Goal: Task Accomplishment & Management: Manage account settings

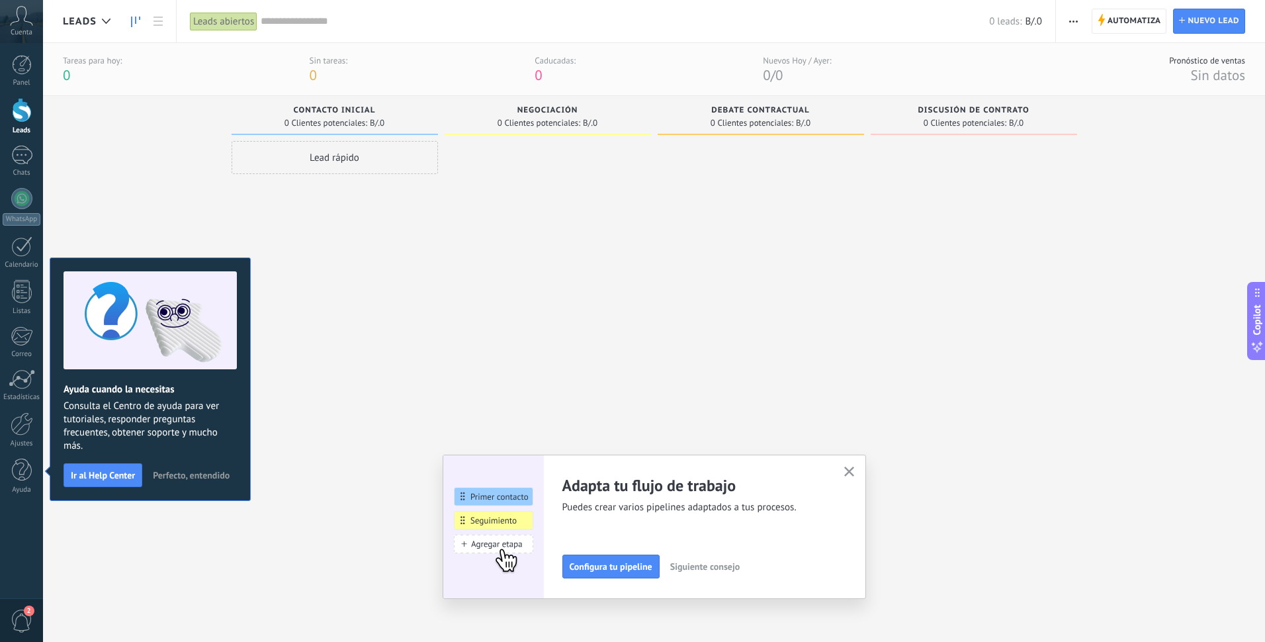
click at [24, 19] on icon at bounding box center [21, 16] width 23 height 20
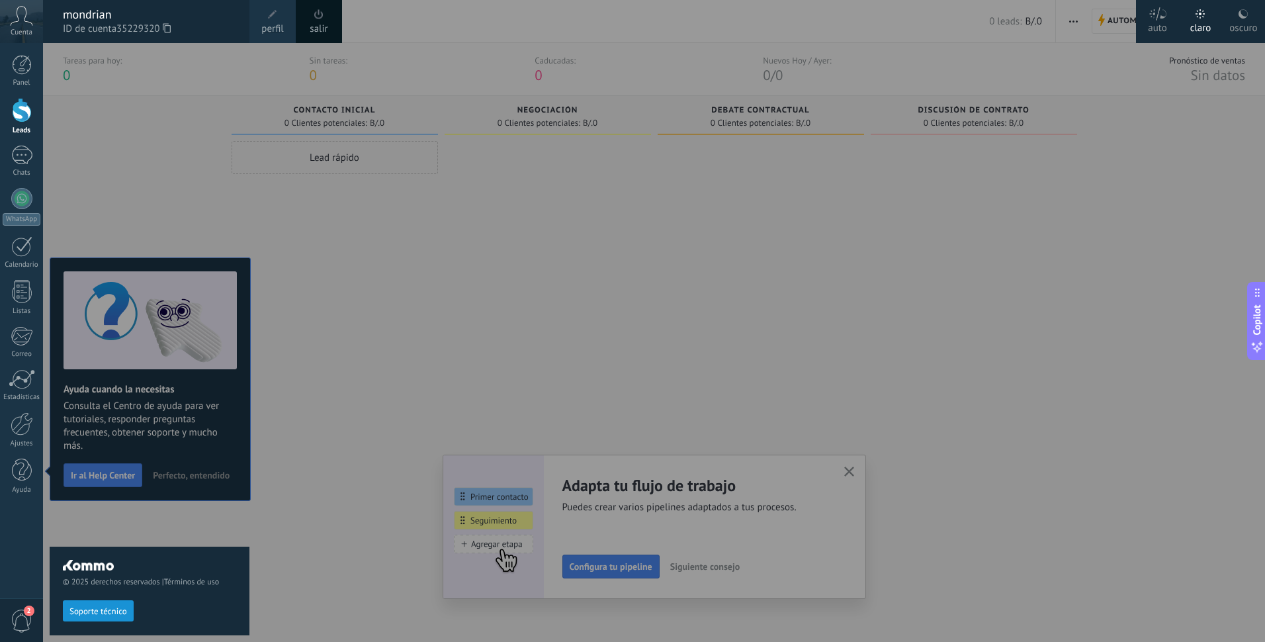
click at [459, 217] on div at bounding box center [675, 321] width 1265 height 642
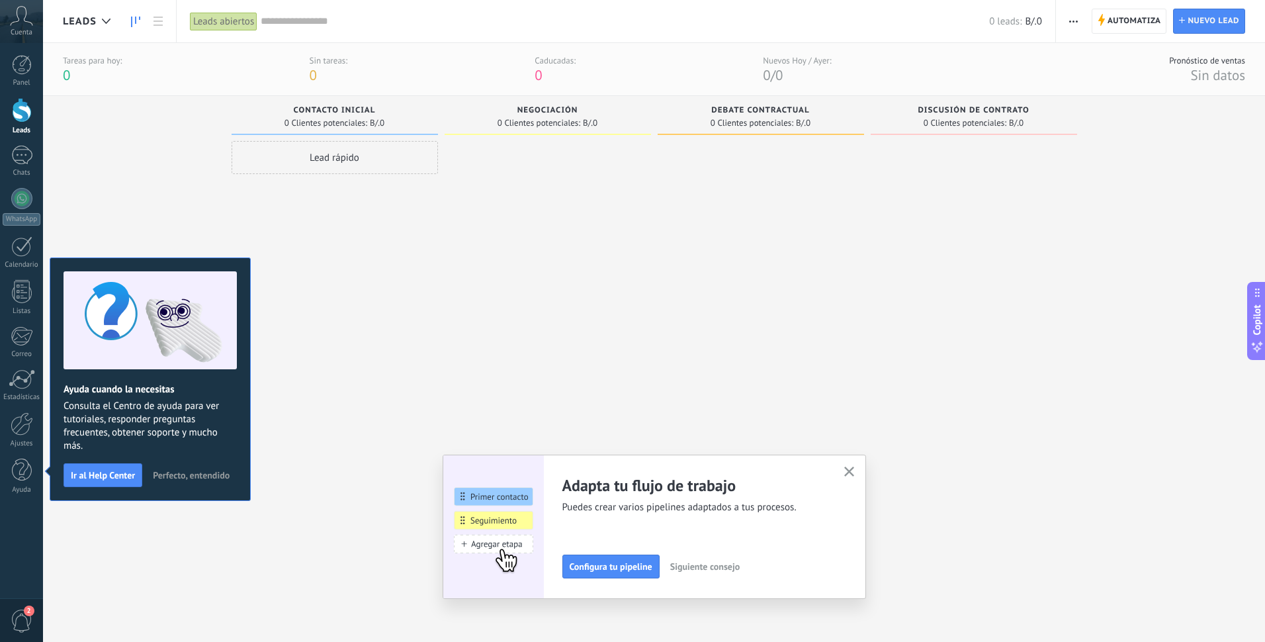
click at [28, 24] on icon at bounding box center [21, 16] width 23 height 20
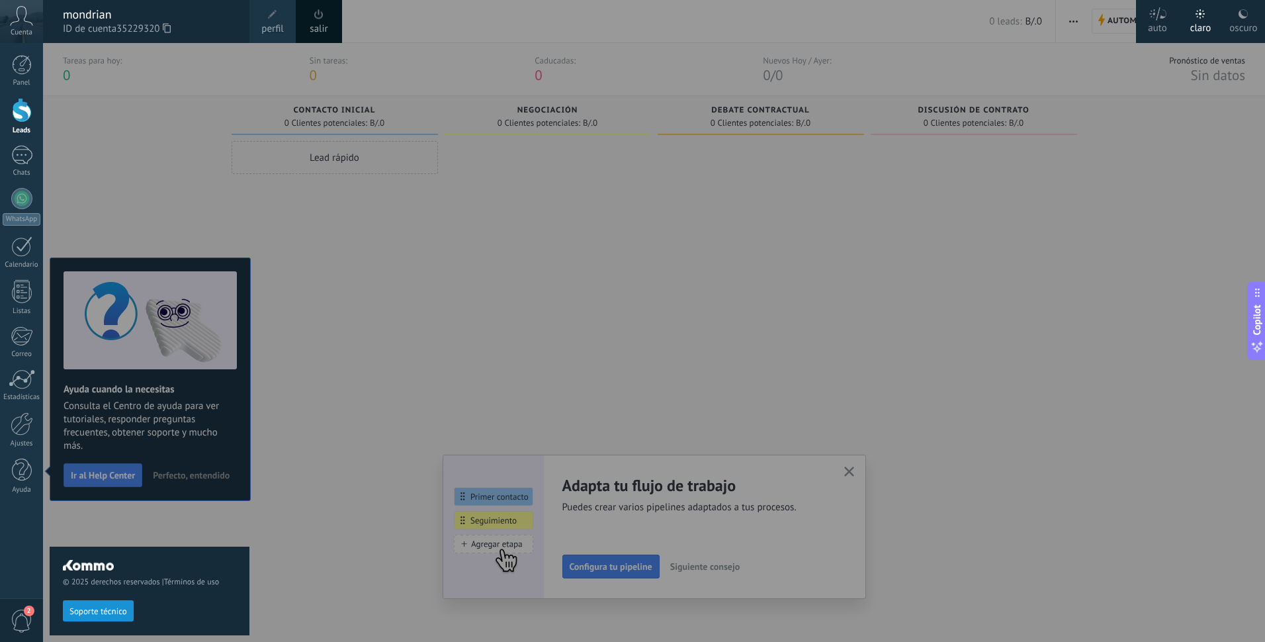
click at [276, 15] on span at bounding box center [272, 14] width 9 height 9
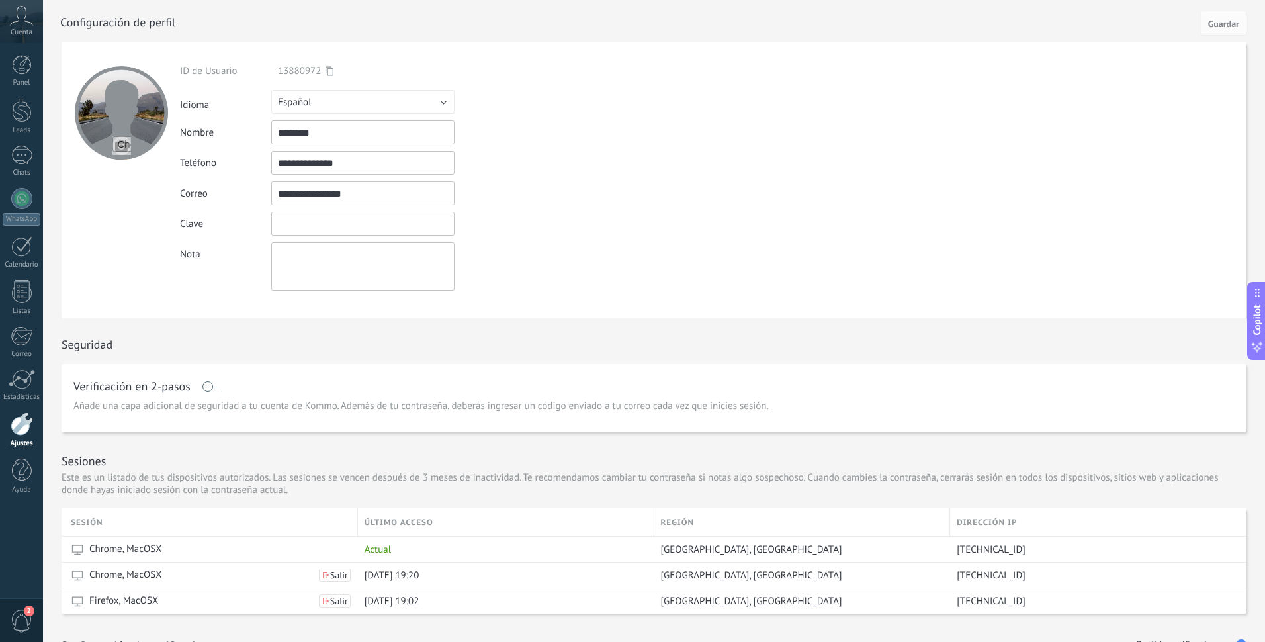
drag, startPoint x: 274, startPoint y: 223, endPoint x: 304, endPoint y: 222, distance: 29.8
click at [304, 222] on input "textbox" at bounding box center [362, 224] width 183 height 24
click at [633, 256] on form "**********" at bounding box center [654, 180] width 1185 height 276
click at [28, 160] on div at bounding box center [21, 155] width 21 height 19
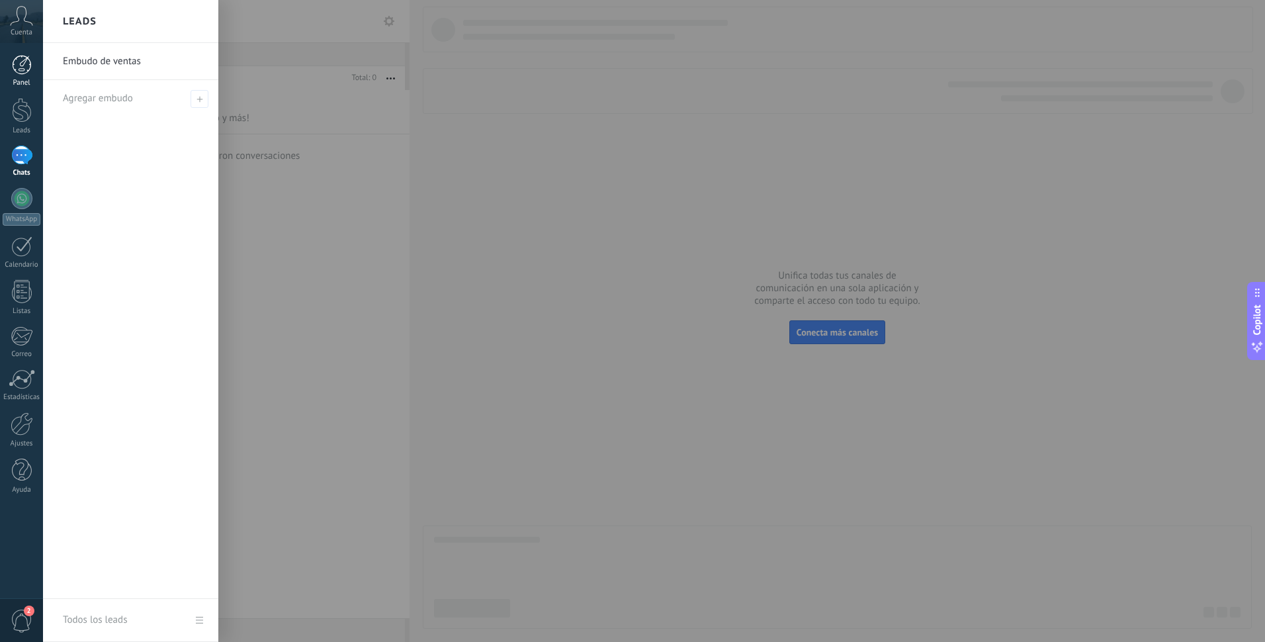
click at [24, 84] on div "Panel" at bounding box center [22, 83] width 38 height 9
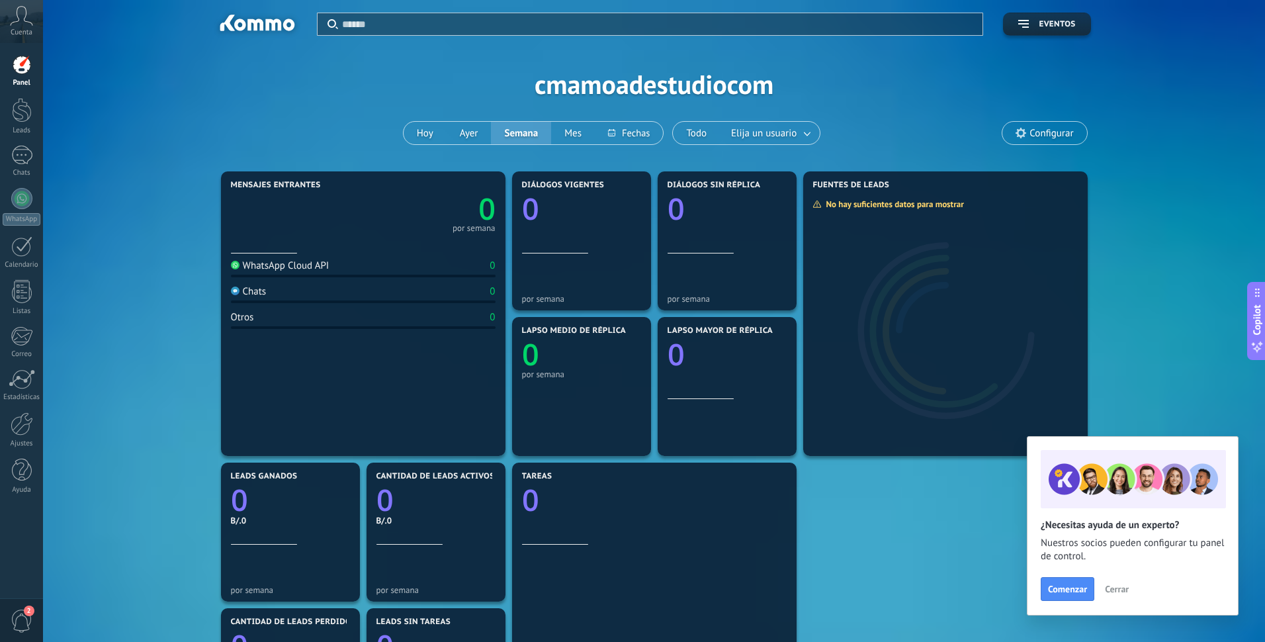
click at [21, 22] on icon at bounding box center [21, 16] width 23 height 20
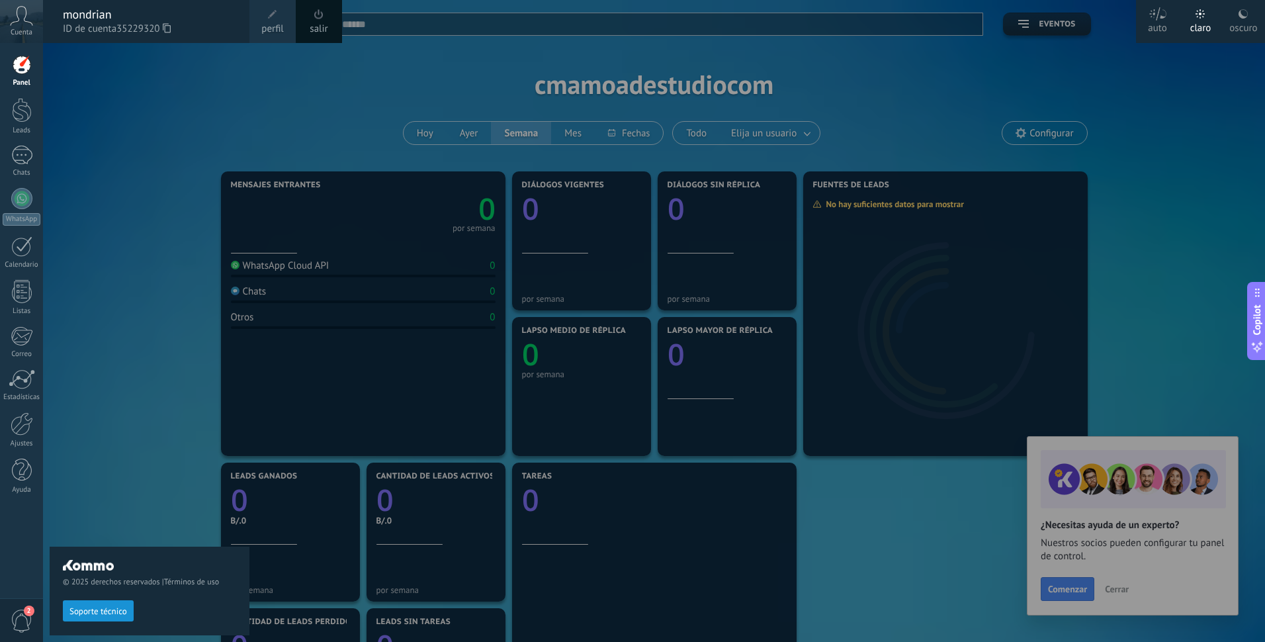
click at [278, 18] on span at bounding box center [272, 14] width 15 height 15
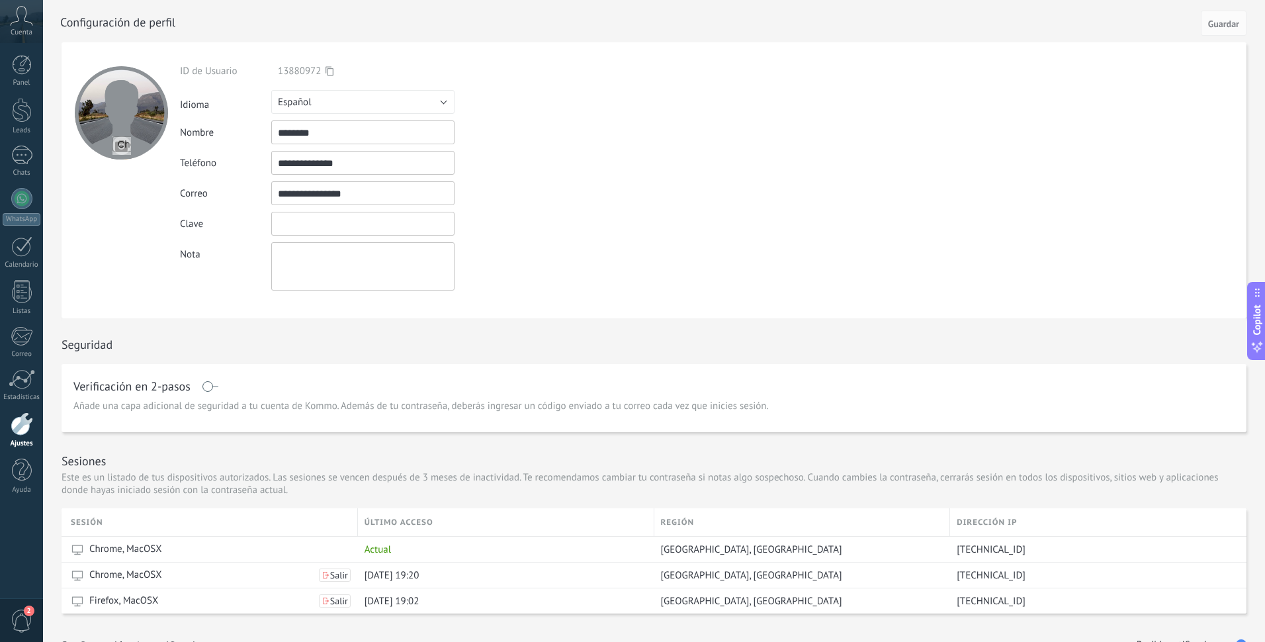
drag, startPoint x: 312, startPoint y: 223, endPoint x: 277, endPoint y: 219, distance: 35.3
click at [277, 219] on input "textbox" at bounding box center [362, 224] width 183 height 24
click at [604, 238] on div "**********" at bounding box center [393, 178] width 427 height 226
click at [389, 227] on input "textbox" at bounding box center [362, 224] width 183 height 24
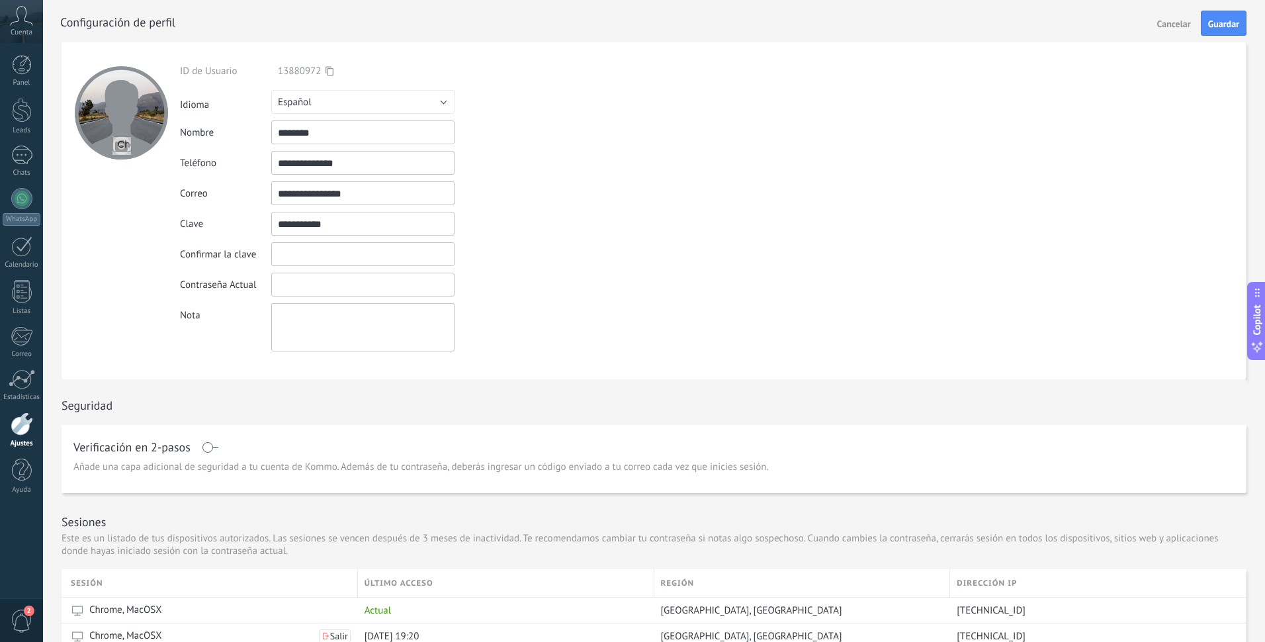
drag, startPoint x: 344, startPoint y: 227, endPoint x: 247, endPoint y: 218, distance: 97.7
click at [247, 218] on div "Clave" at bounding box center [393, 224] width 427 height 24
type input "**********"
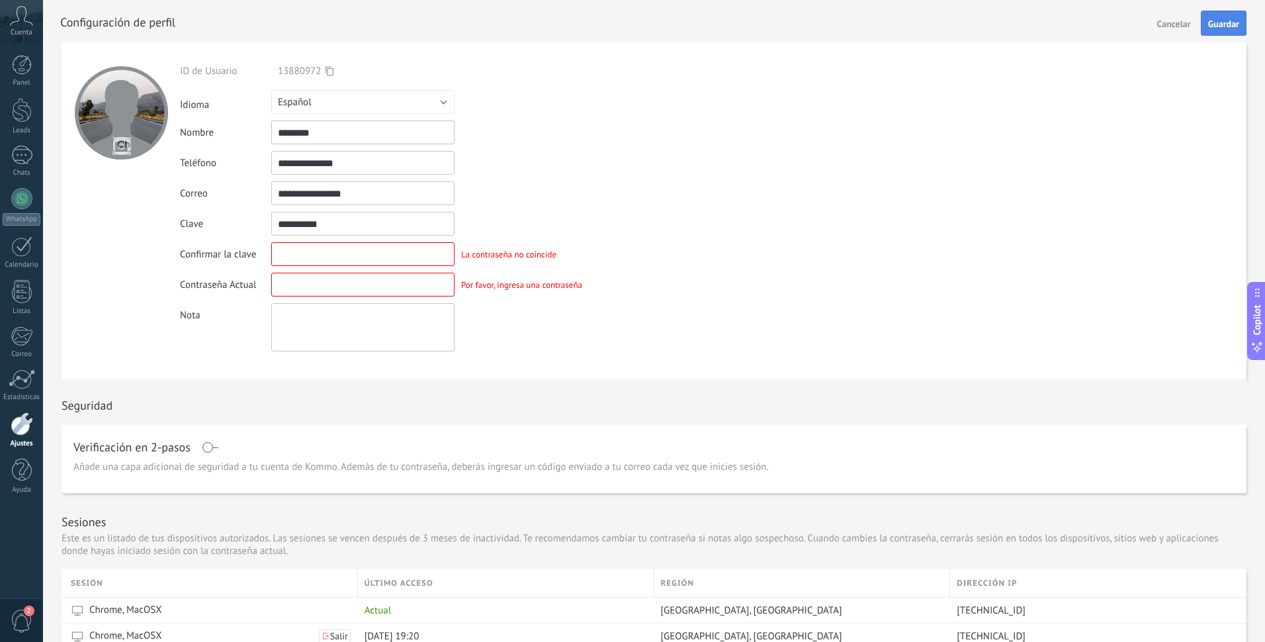
click at [1214, 24] on span "Guardar" at bounding box center [1223, 23] width 31 height 9
click at [366, 258] on input "textbox" at bounding box center [362, 254] width 183 height 24
type input "**********"
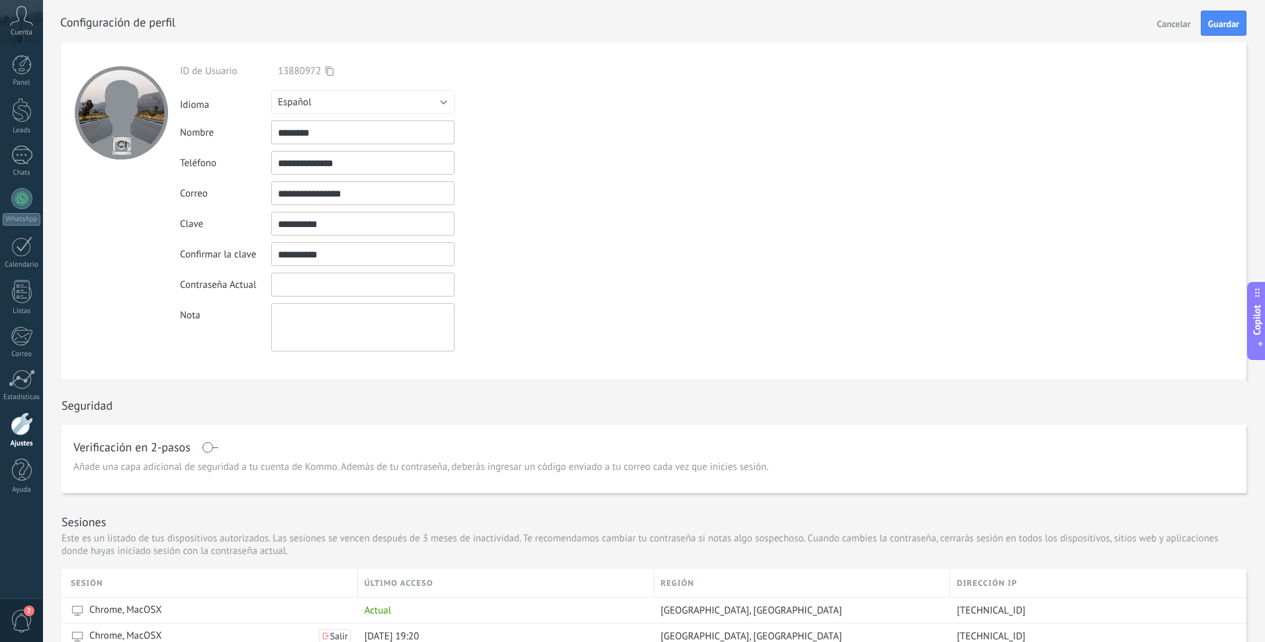
click at [353, 283] on input "textbox" at bounding box center [362, 285] width 183 height 24
click at [1235, 30] on button "Guardar" at bounding box center [1223, 23] width 46 height 25
drag, startPoint x: 356, startPoint y: 285, endPoint x: 238, endPoint y: 280, distance: 117.9
click at [238, 280] on div "Contraseña Actual Contraseña incorrecta" at bounding box center [393, 285] width 427 height 24
click at [1228, 22] on span "Guardar" at bounding box center [1223, 23] width 31 height 9
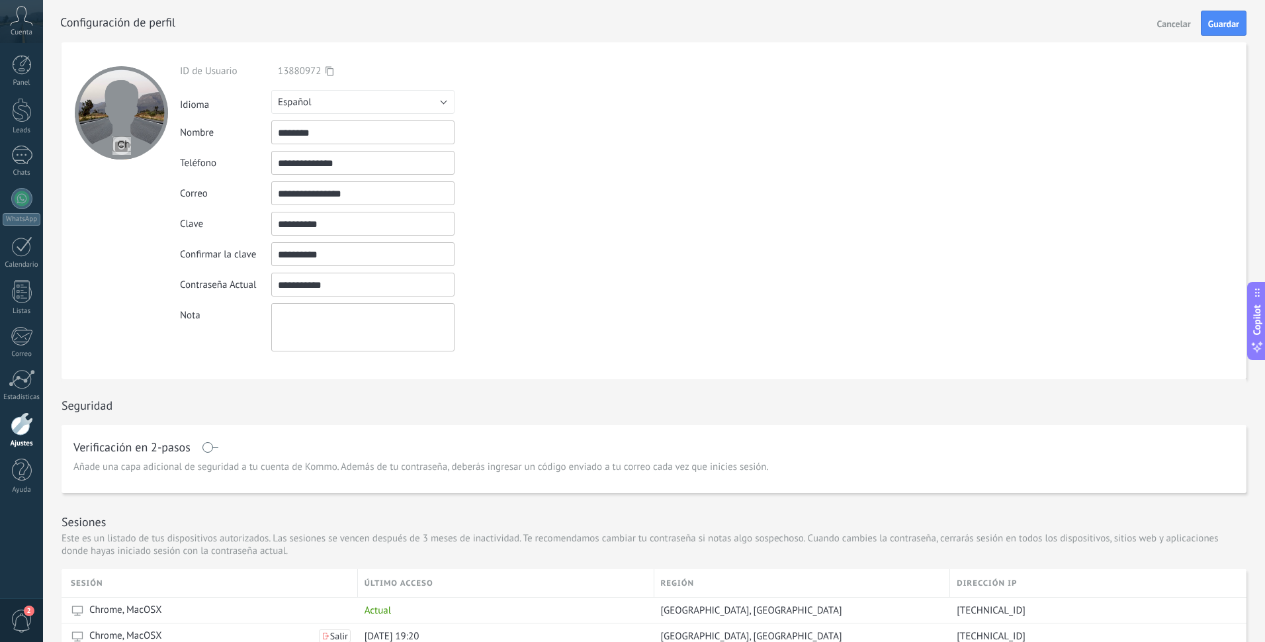
drag, startPoint x: 363, startPoint y: 281, endPoint x: 267, endPoint y: 278, distance: 96.6
click at [267, 278] on div "Contraseña Actual Contraseña incorrecta" at bounding box center [393, 285] width 427 height 24
click at [1220, 26] on span "Guardar" at bounding box center [1223, 23] width 31 height 9
click at [363, 285] on input "textbox" at bounding box center [362, 285] width 183 height 24
drag, startPoint x: 363, startPoint y: 285, endPoint x: 226, endPoint y: 282, distance: 137.0
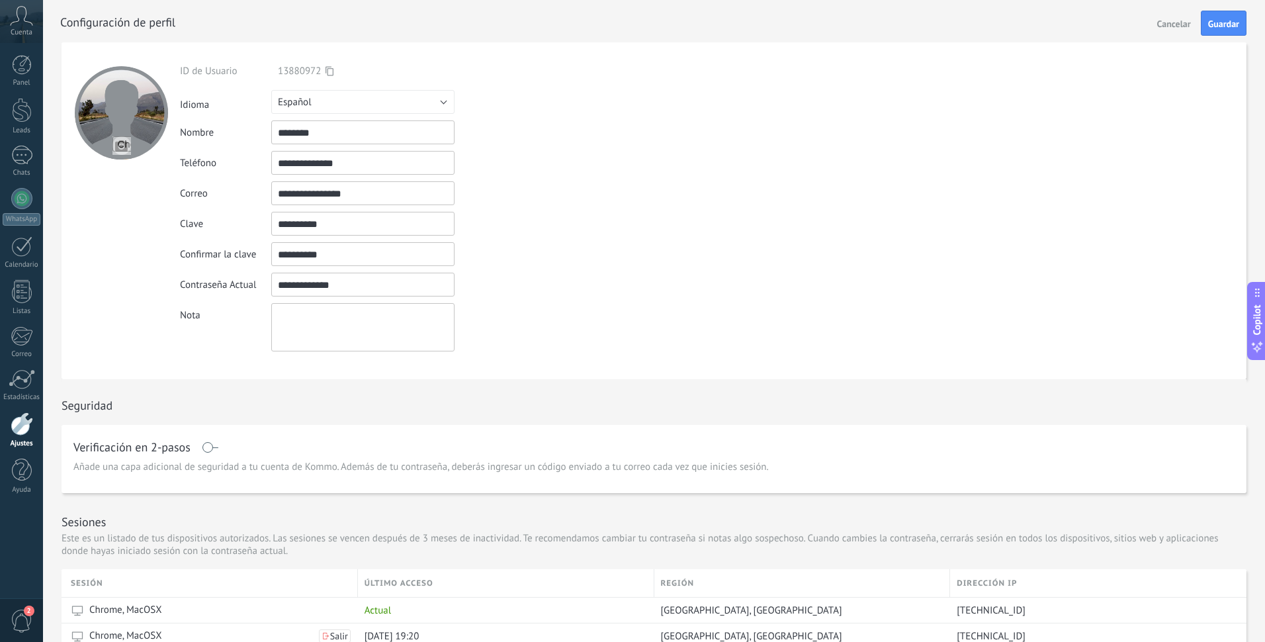
click at [226, 282] on div "Contraseña Actual Contraseña incorrecta" at bounding box center [393, 285] width 427 height 24
click at [1238, 30] on button "Guardar" at bounding box center [1223, 23] width 46 height 25
drag, startPoint x: 362, startPoint y: 284, endPoint x: 202, endPoint y: 278, distance: 160.2
click at [202, 278] on div "Contraseña Actual Contraseña incorrecta" at bounding box center [393, 285] width 427 height 24
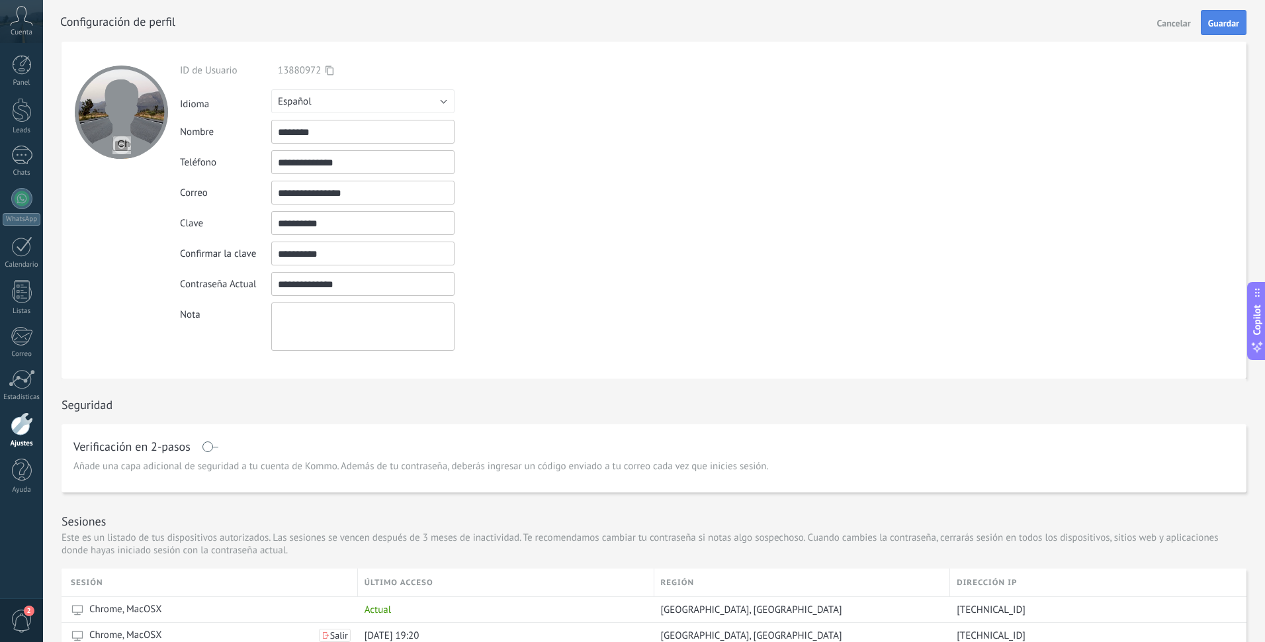
click at [1216, 19] on span "Guardar" at bounding box center [1223, 23] width 31 height 9
drag, startPoint x: 341, startPoint y: 288, endPoint x: 232, endPoint y: 282, distance: 110.0
click at [232, 282] on div "Contraseña Actual Contraseña incorrecta" at bounding box center [393, 284] width 427 height 24
type input "*"
click at [1221, 19] on span "Guardar" at bounding box center [1223, 23] width 31 height 9
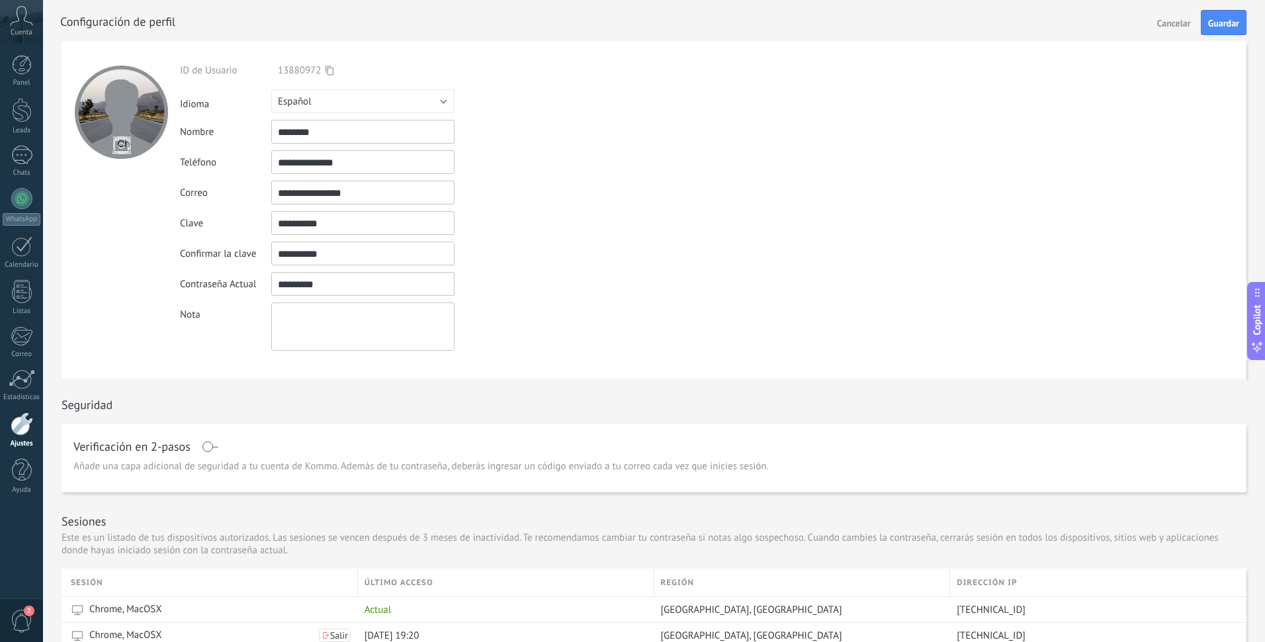
drag, startPoint x: 327, startPoint y: 276, endPoint x: 245, endPoint y: 275, distance: 82.7
click at [245, 275] on div "Contraseña Actual Contraseña incorrecta" at bounding box center [393, 284] width 427 height 24
drag, startPoint x: 309, startPoint y: 283, endPoint x: 264, endPoint y: 284, distance: 45.0
click at [264, 284] on div "Contraseña Actual Contraseña incorrecta" at bounding box center [393, 284] width 427 height 24
click at [1226, 22] on span "Guardar" at bounding box center [1223, 23] width 31 height 9
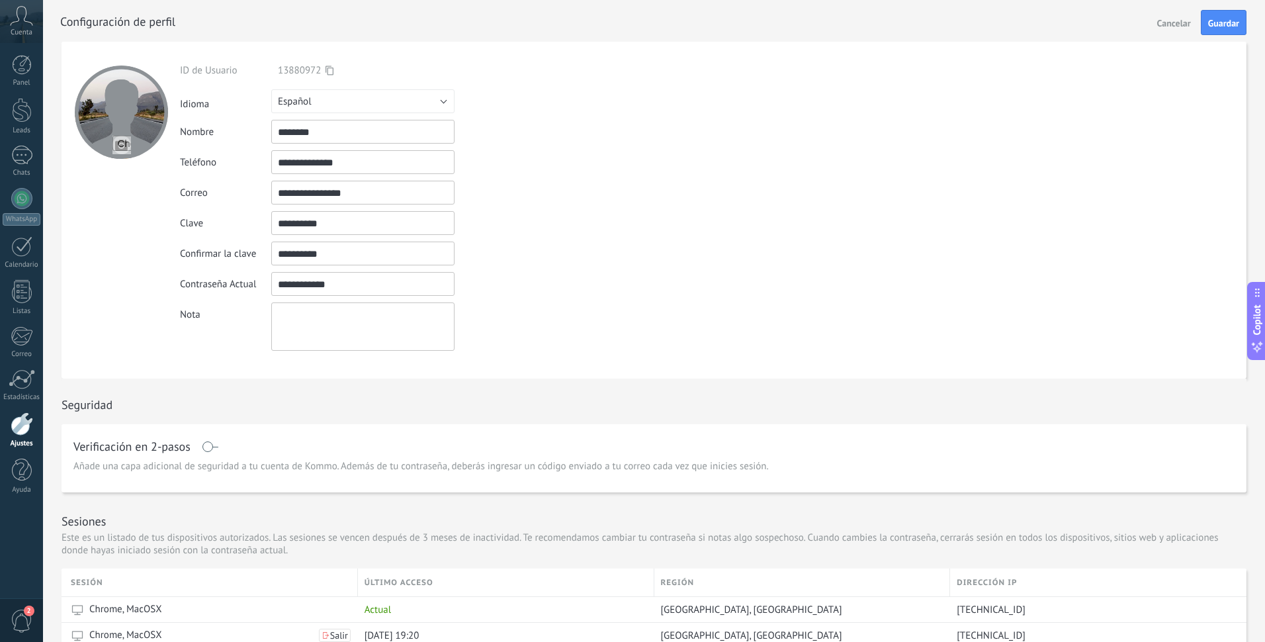
drag, startPoint x: 369, startPoint y: 286, endPoint x: 238, endPoint y: 278, distance: 131.2
click at [238, 278] on div "Contraseña Actual Contraseña incorrecta" at bounding box center [393, 284] width 427 height 24
type input "**********"
click at [1213, 29] on button "Guardar" at bounding box center [1223, 22] width 46 height 25
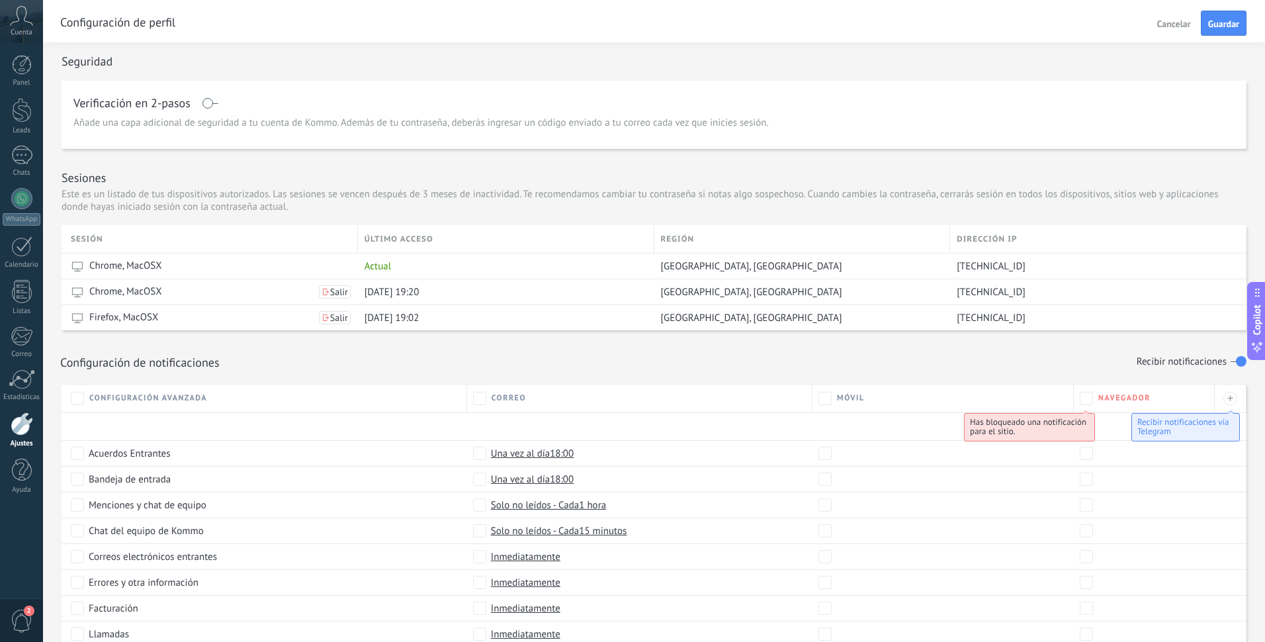
scroll to position [0, 0]
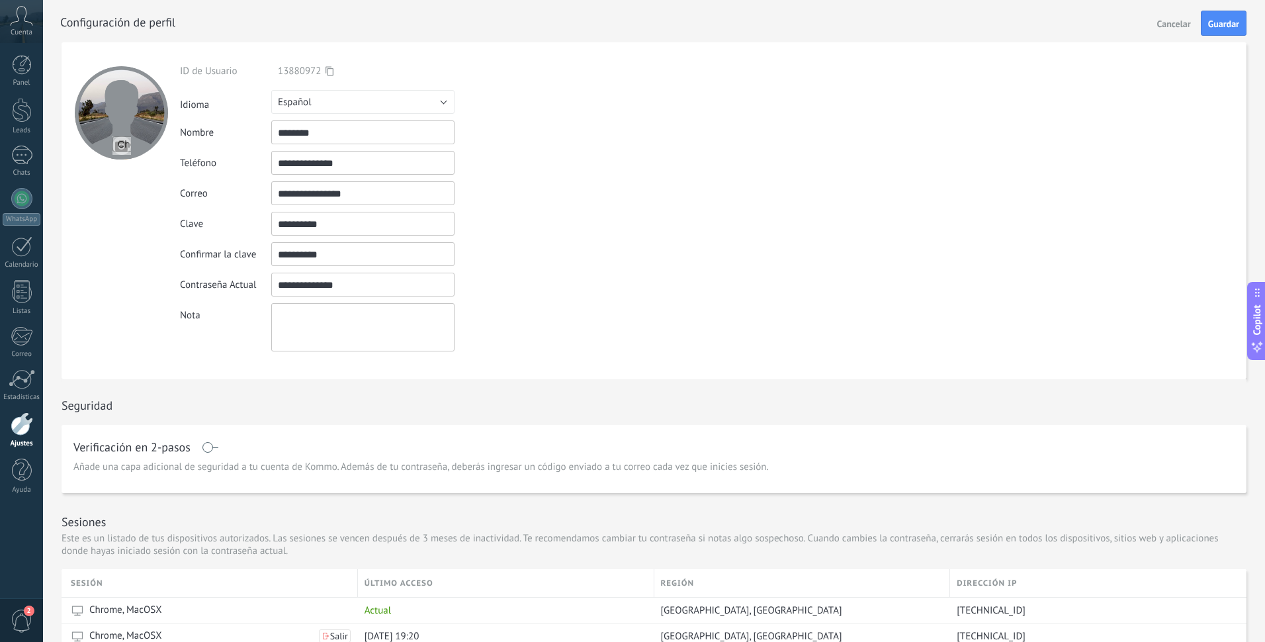
drag, startPoint x: 321, startPoint y: 286, endPoint x: 235, endPoint y: 280, distance: 86.2
click at [235, 280] on div "Contraseña Actual Contraseña incorrecta" at bounding box center [393, 285] width 427 height 24
click at [21, 22] on icon at bounding box center [21, 16] width 23 height 20
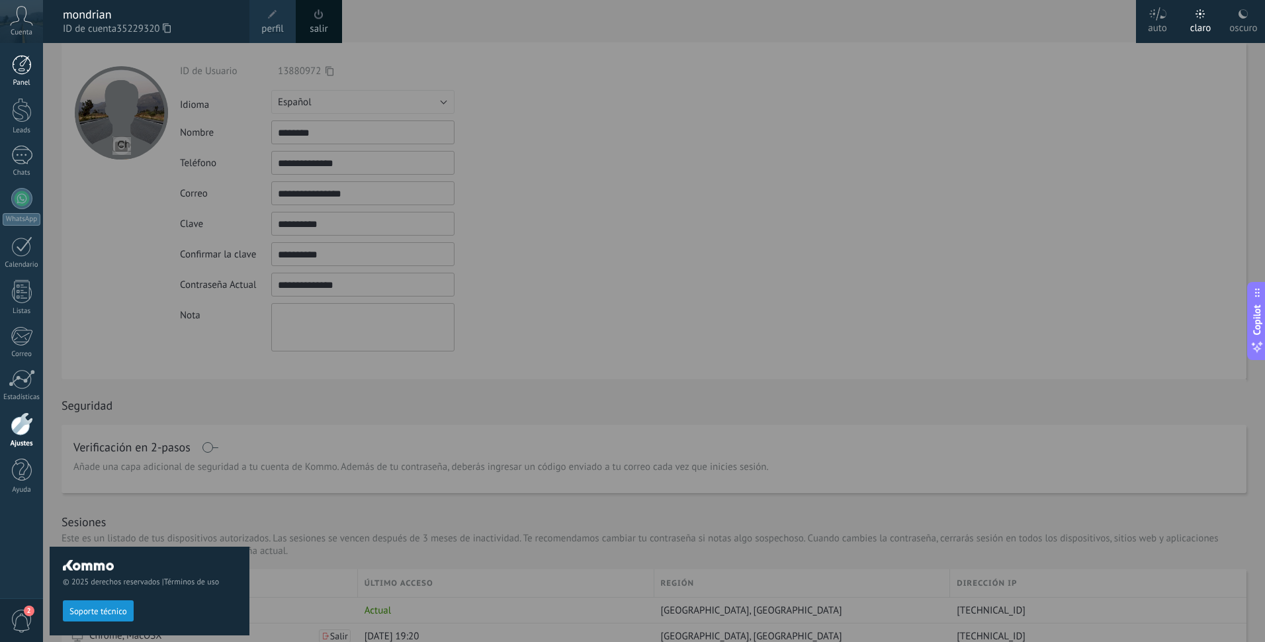
click at [20, 66] on div at bounding box center [22, 65] width 20 height 20
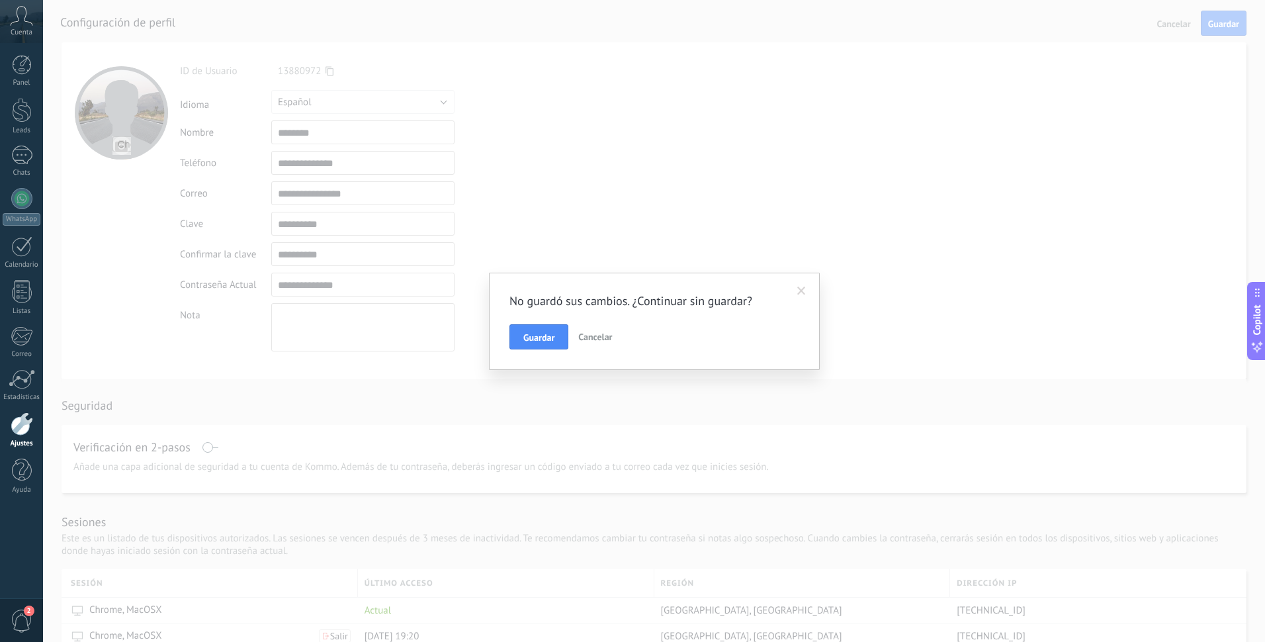
click at [602, 335] on span "Cancelar" at bounding box center [595, 337] width 34 height 12
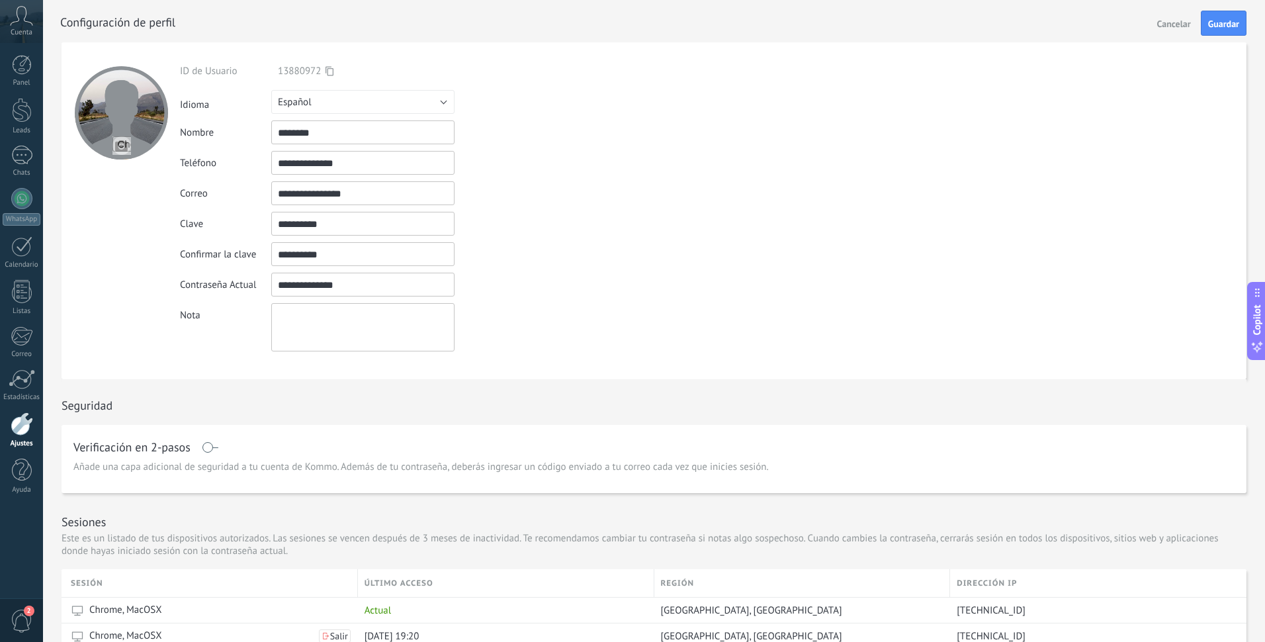
click at [25, 28] on span "Cuenta" at bounding box center [22, 32] width 22 height 9
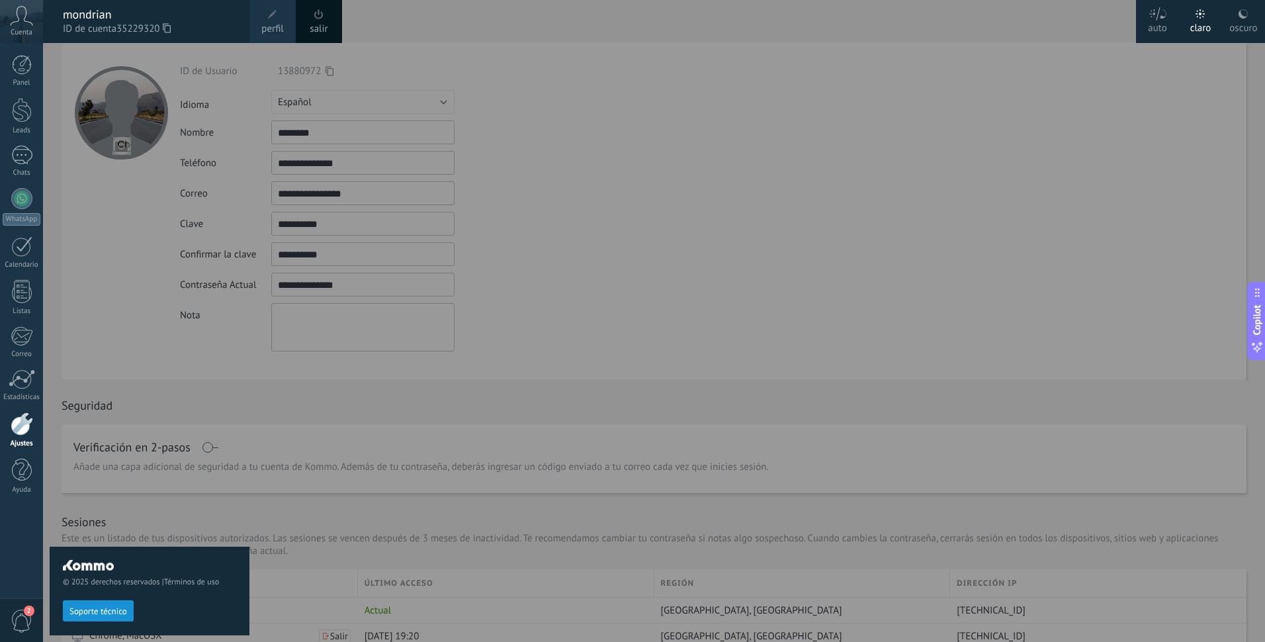
click at [308, 16] on div "salir" at bounding box center [319, 21] width 46 height 43
